Goal: Information Seeking & Learning: Find specific fact

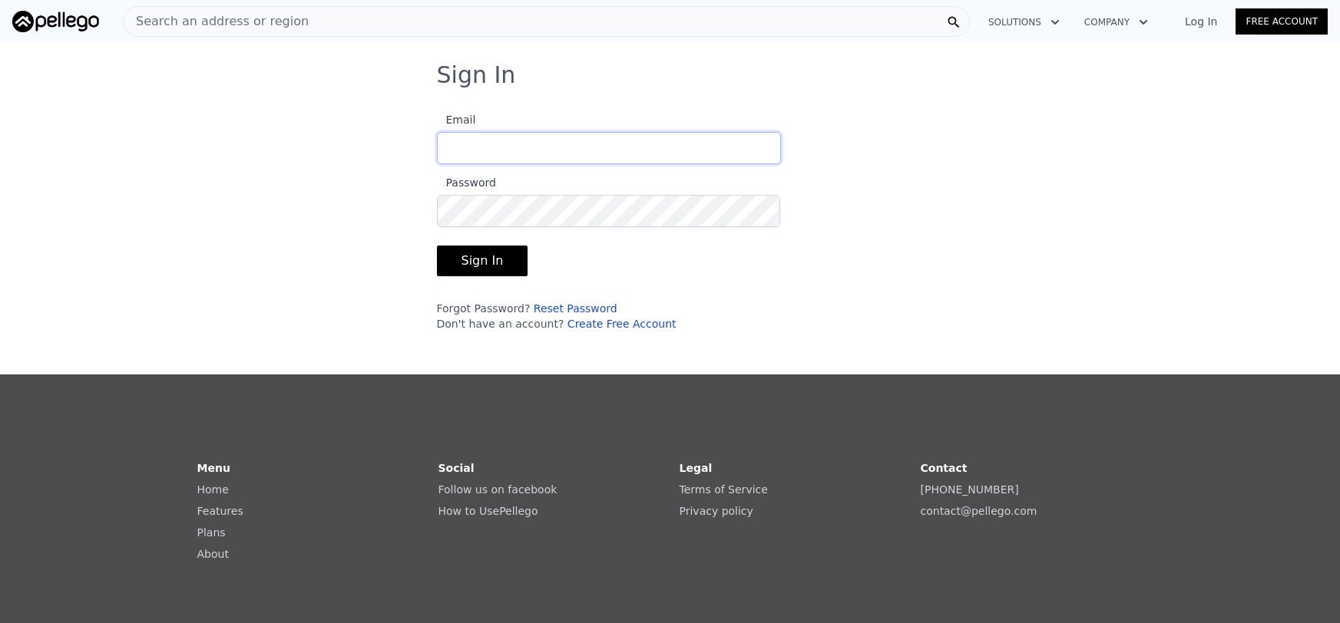
type input "[EMAIL_ADDRESS][DOMAIN_NAME]"
click at [458, 262] on button "Sign In" at bounding box center [482, 261] width 91 height 31
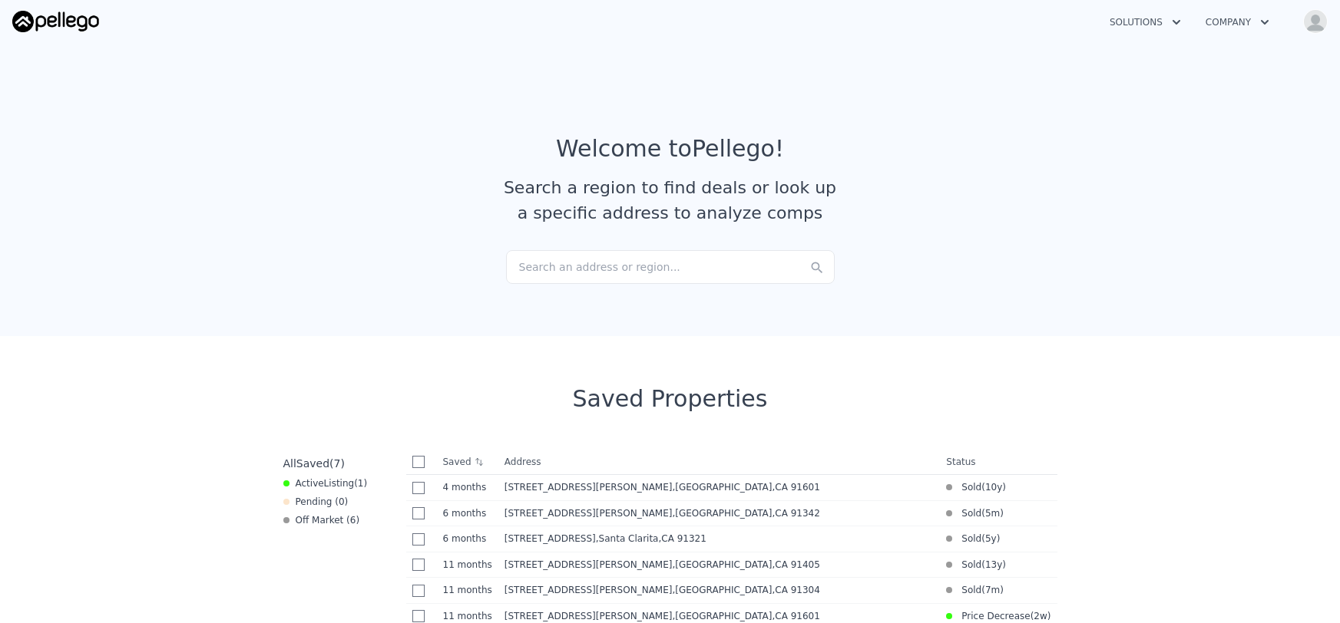
click at [523, 269] on div "Search an address or region..." at bounding box center [670, 267] width 329 height 34
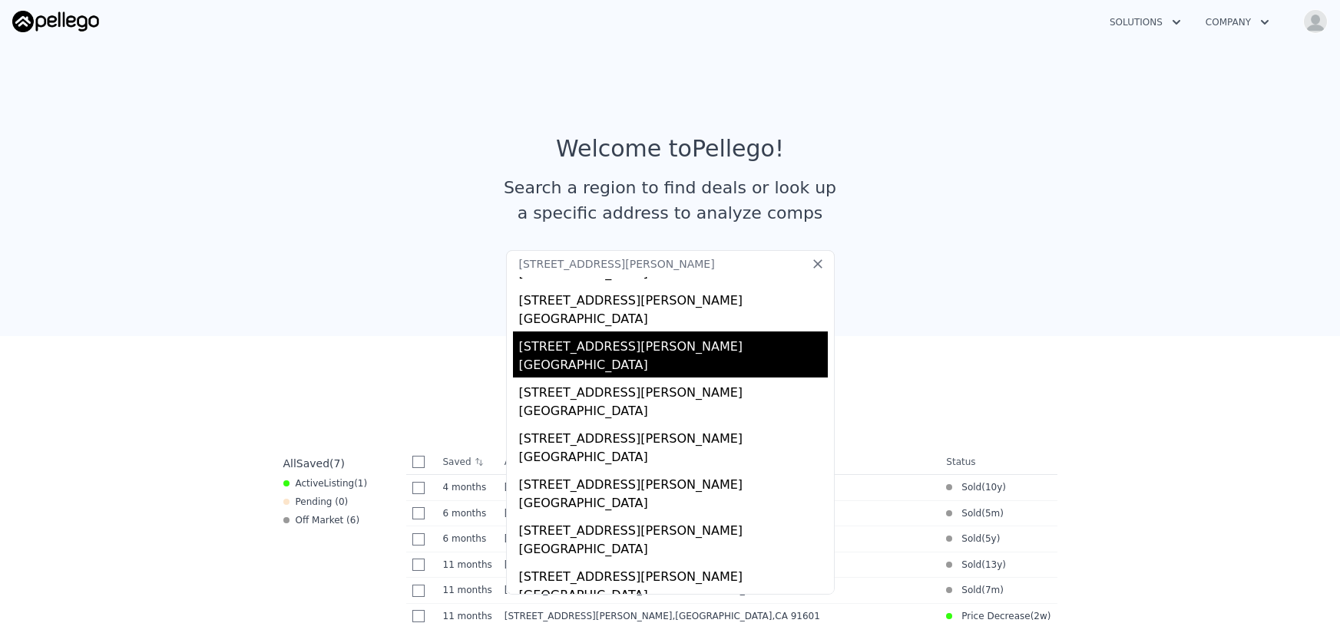
scroll to position [91, 0]
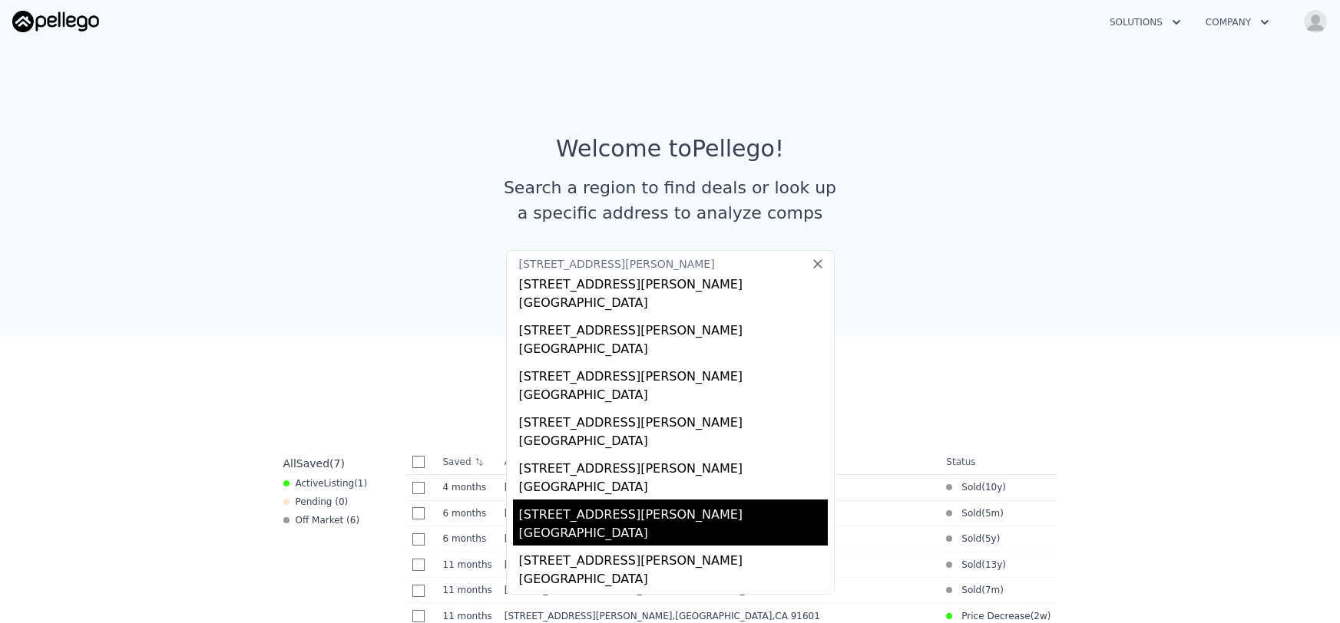
type input "[STREET_ADDRESS][PERSON_NAME]"
click at [590, 527] on div "[GEOGRAPHIC_DATA]" at bounding box center [673, 534] width 309 height 21
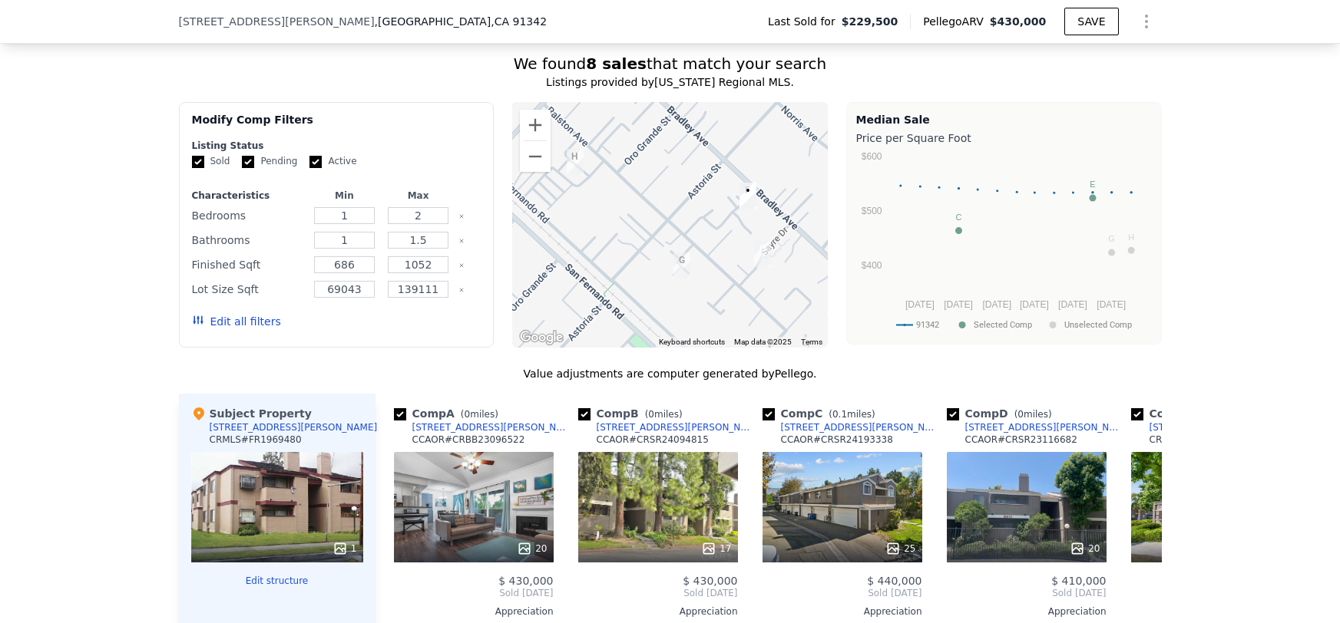
scroll to position [1362, 0]
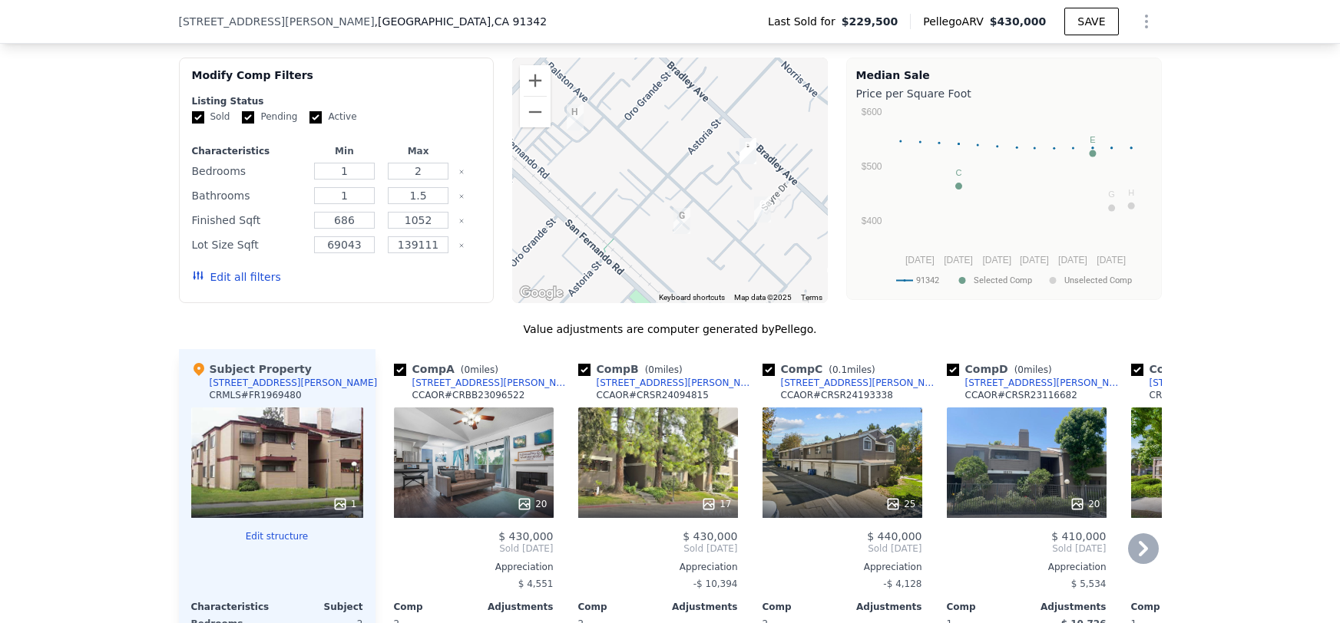
click at [1146, 547] on icon at bounding box center [1143, 548] width 9 height 15
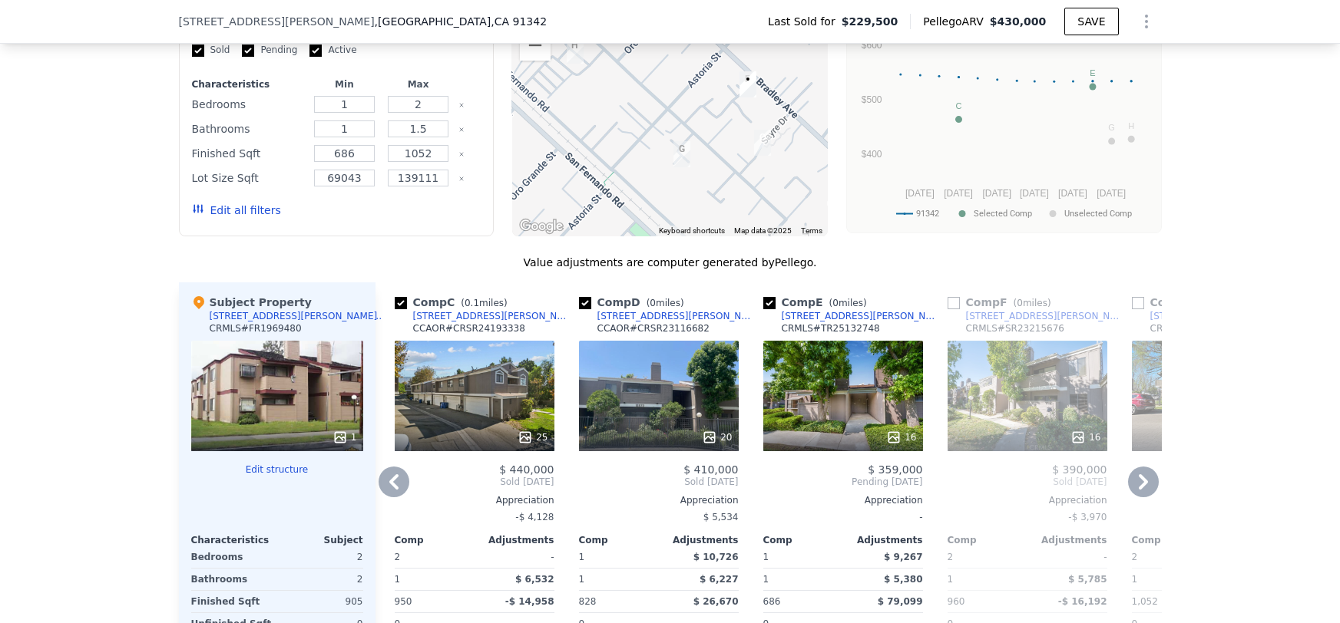
scroll to position [1431, 0]
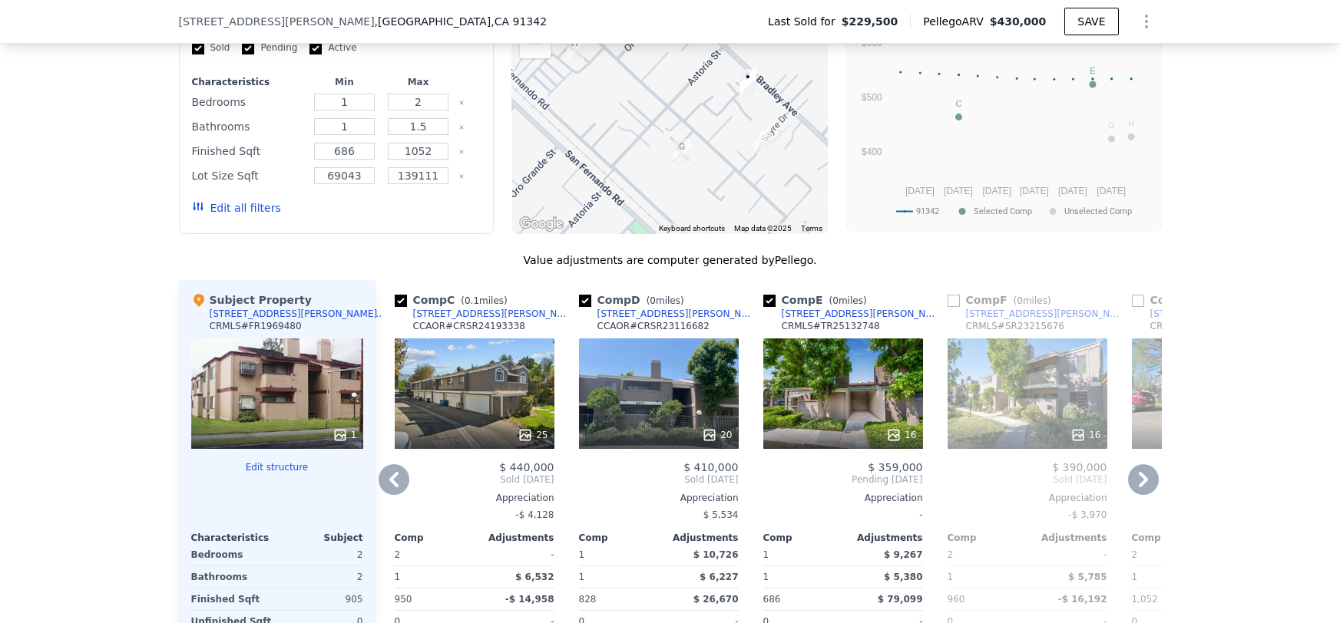
click at [1141, 475] on icon at bounding box center [1143, 479] width 31 height 31
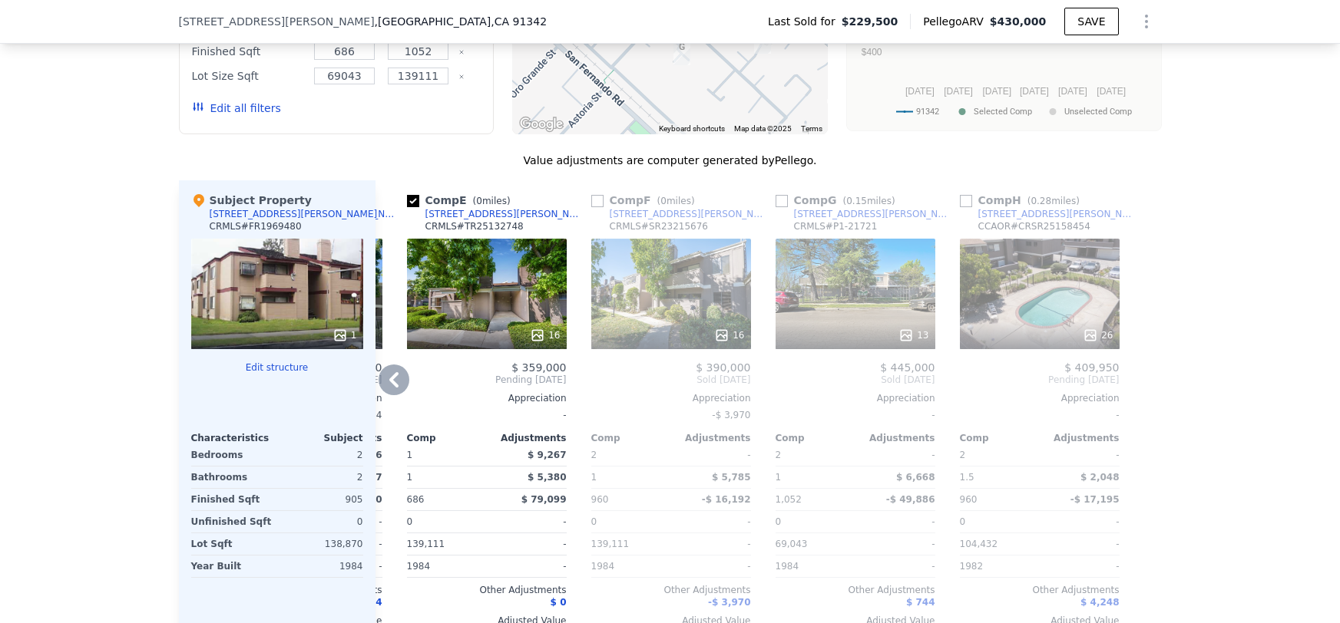
scroll to position [1542, 0]
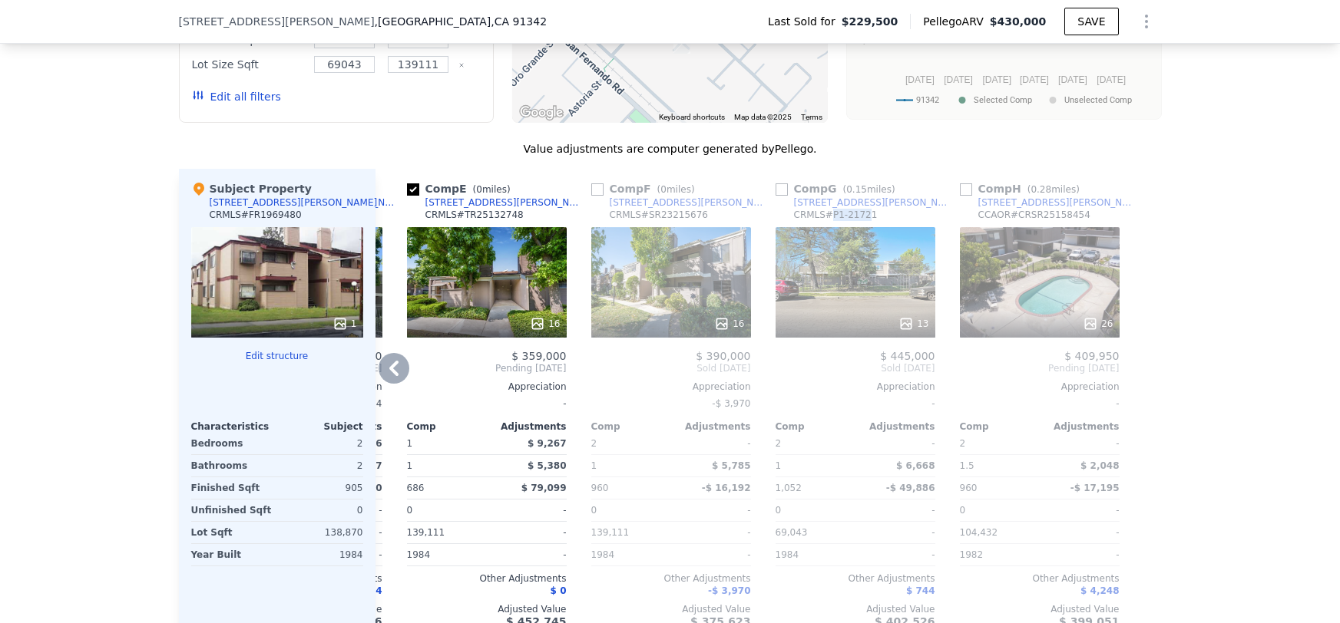
drag, startPoint x: 835, startPoint y: 214, endPoint x: 869, endPoint y: 215, distance: 33.8
click at [869, 215] on div "CRMLS # P1-21721" at bounding box center [836, 215] width 84 height 12
copy div "P1-2172"
